Goal: Information Seeking & Learning: Learn about a topic

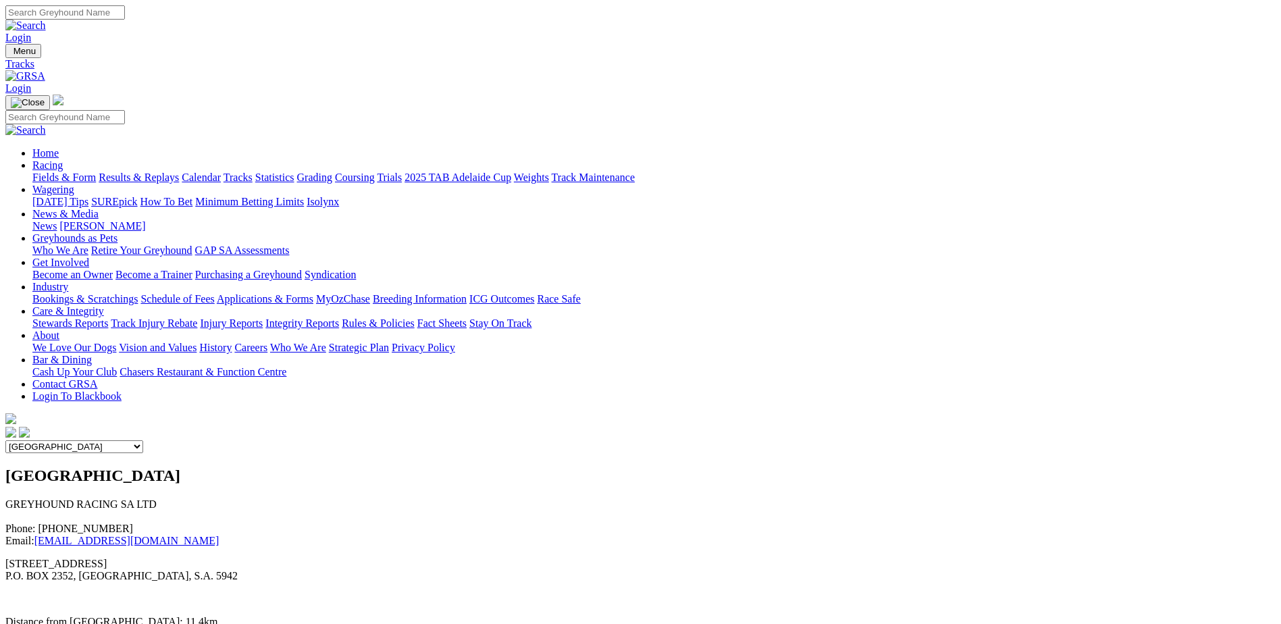
click at [96, 172] on link "Fields & Form" at bounding box center [63, 177] width 63 height 11
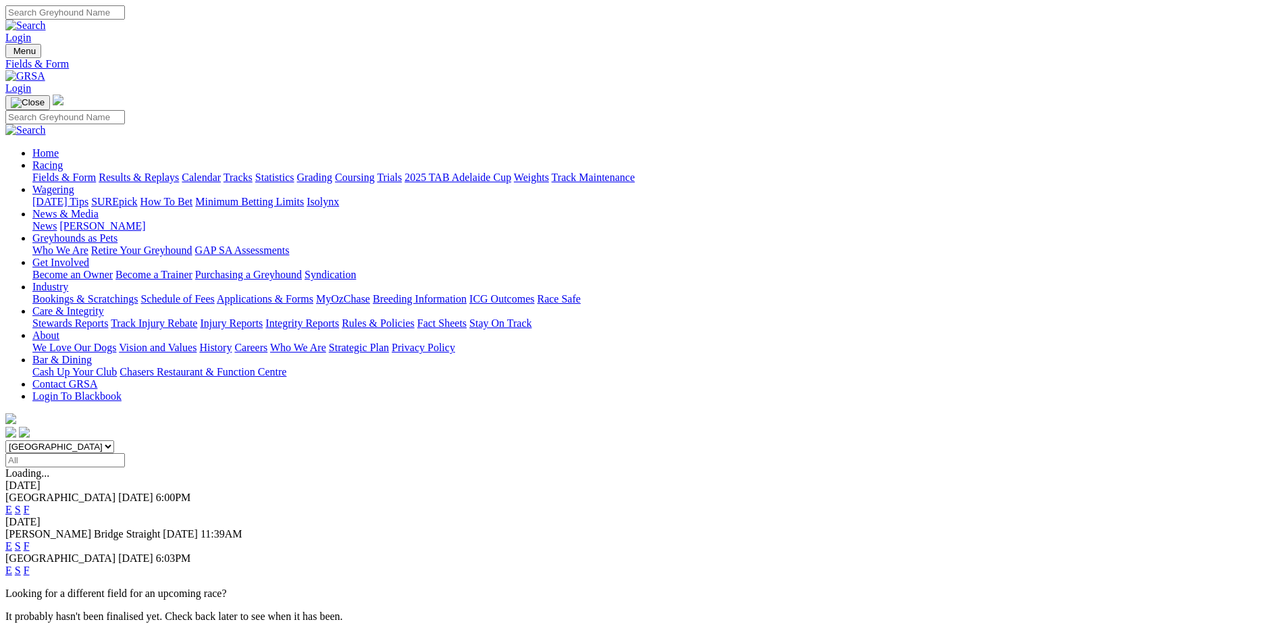
click at [30, 565] on link "F" at bounding box center [27, 570] width 6 height 11
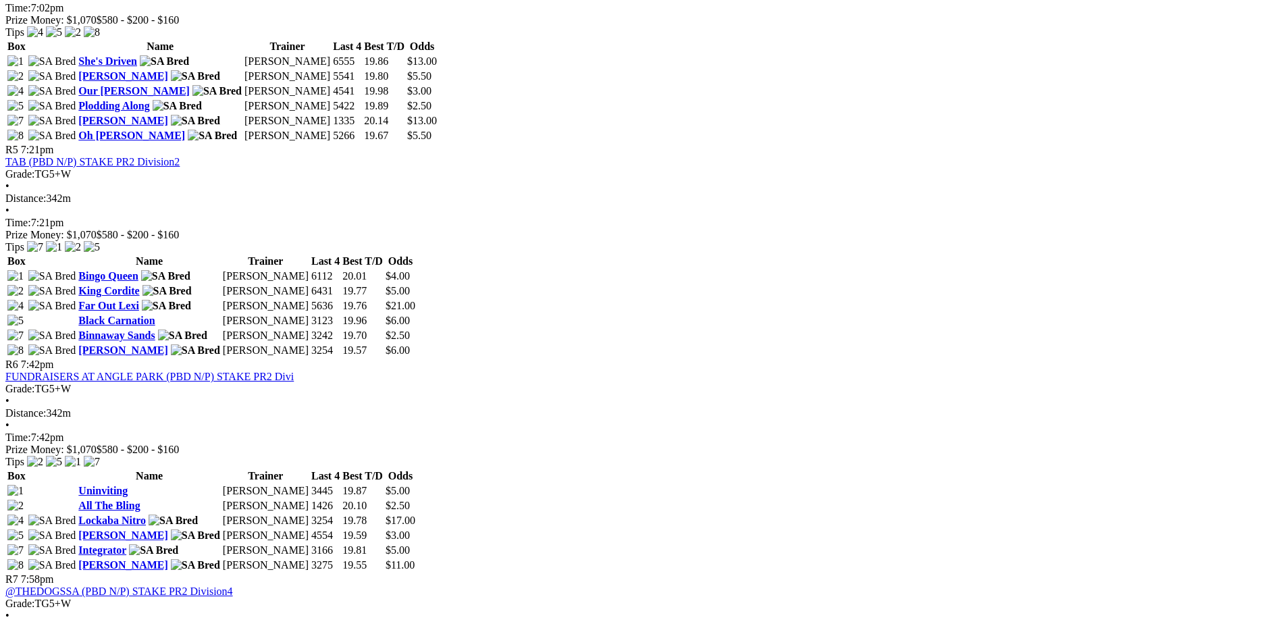
scroll to position [1435, 0]
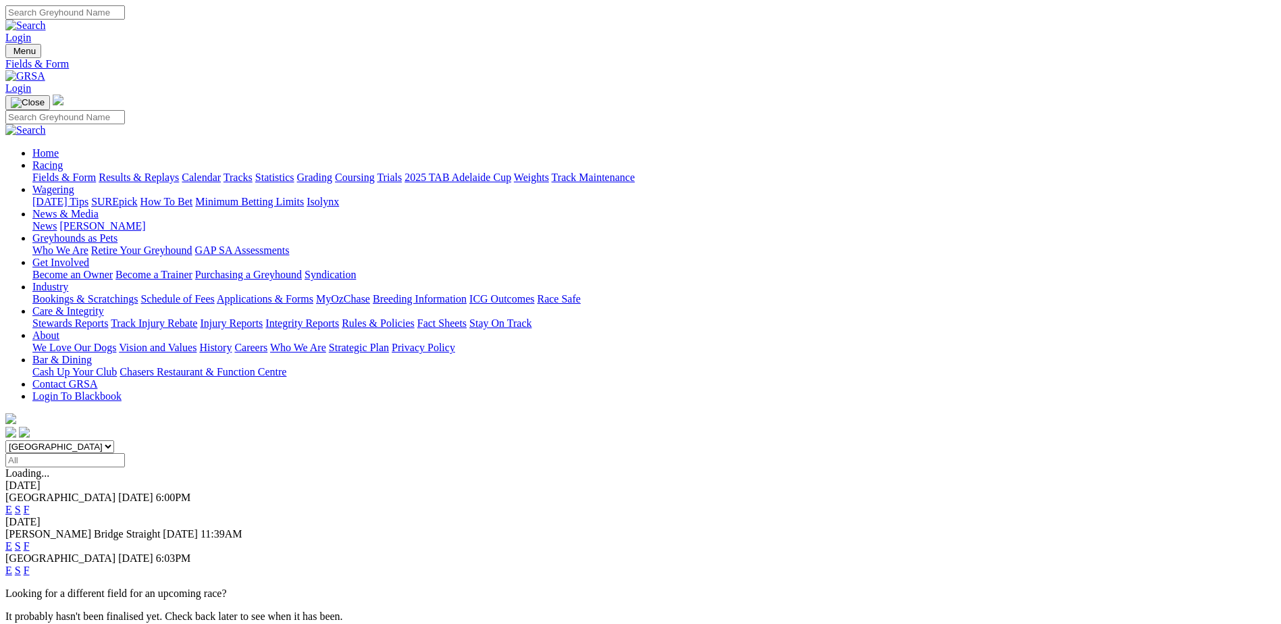
click at [21, 565] on link "S" at bounding box center [18, 570] width 6 height 11
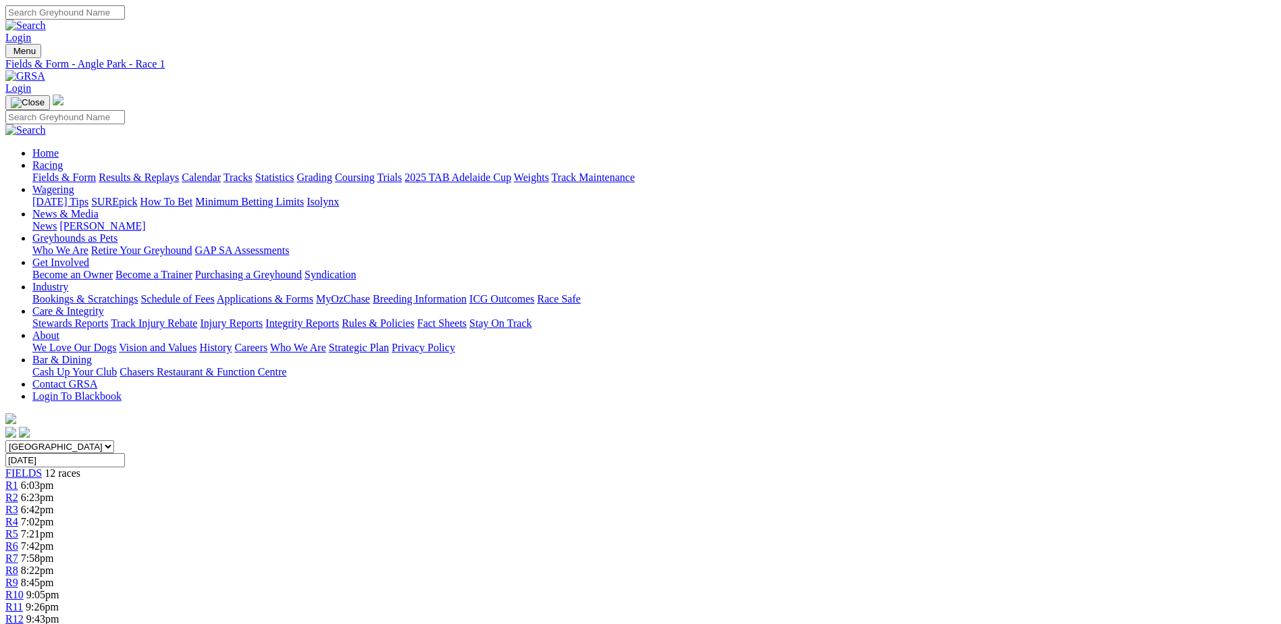
click at [18, 492] on link "R2" at bounding box center [11, 497] width 13 height 11
click at [18, 504] on span "R3" at bounding box center [11, 509] width 13 height 11
click at [18, 552] on span "R7" at bounding box center [11, 557] width 13 height 11
click at [1032, 613] on div "R12 9:43pm" at bounding box center [640, 619] width 1270 height 12
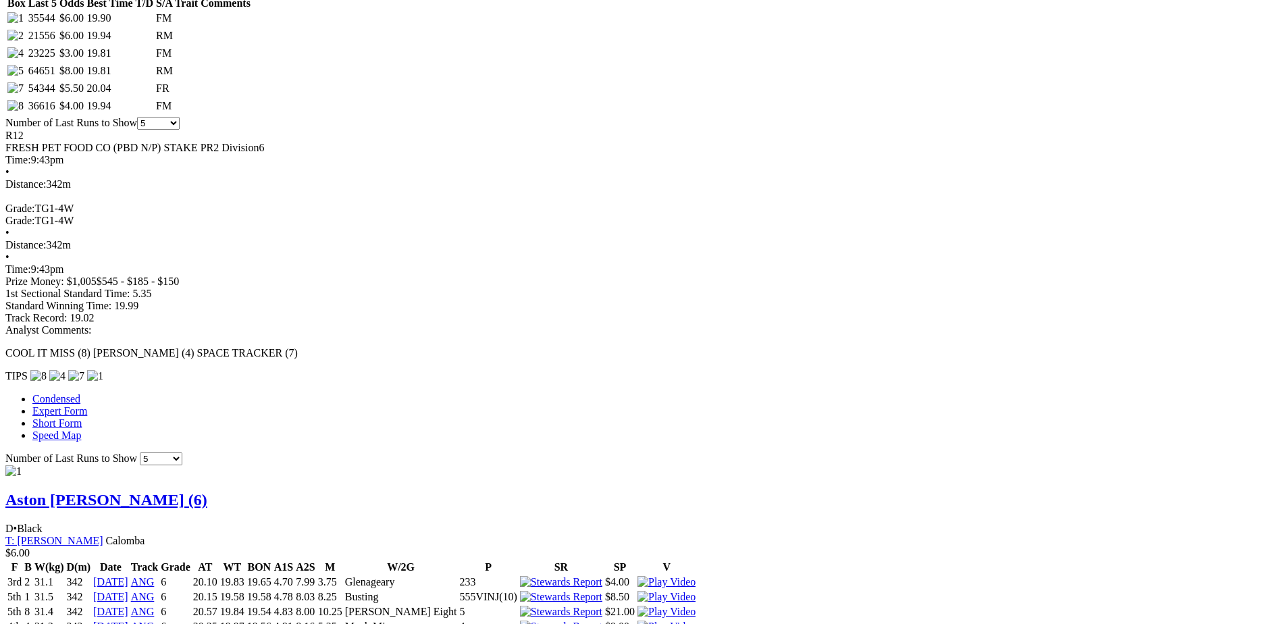
scroll to position [743, 0]
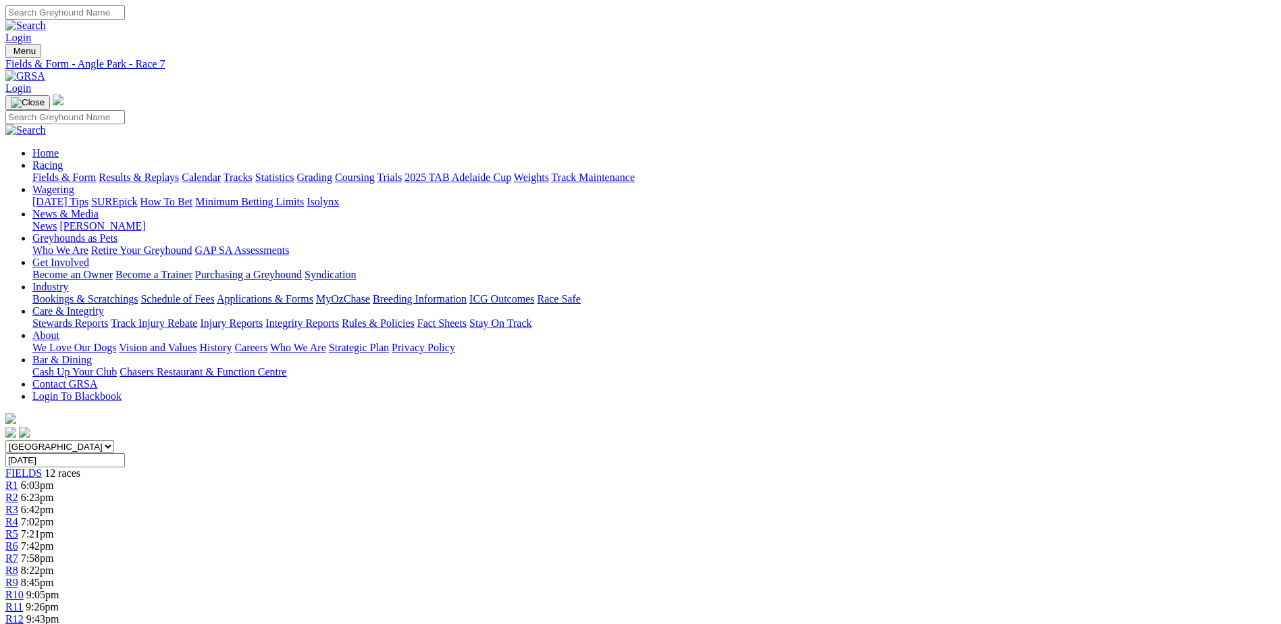
click at [375, 172] on link "Coursing" at bounding box center [355, 177] width 40 height 11
